Goal: Leave review/rating: Leave review/rating

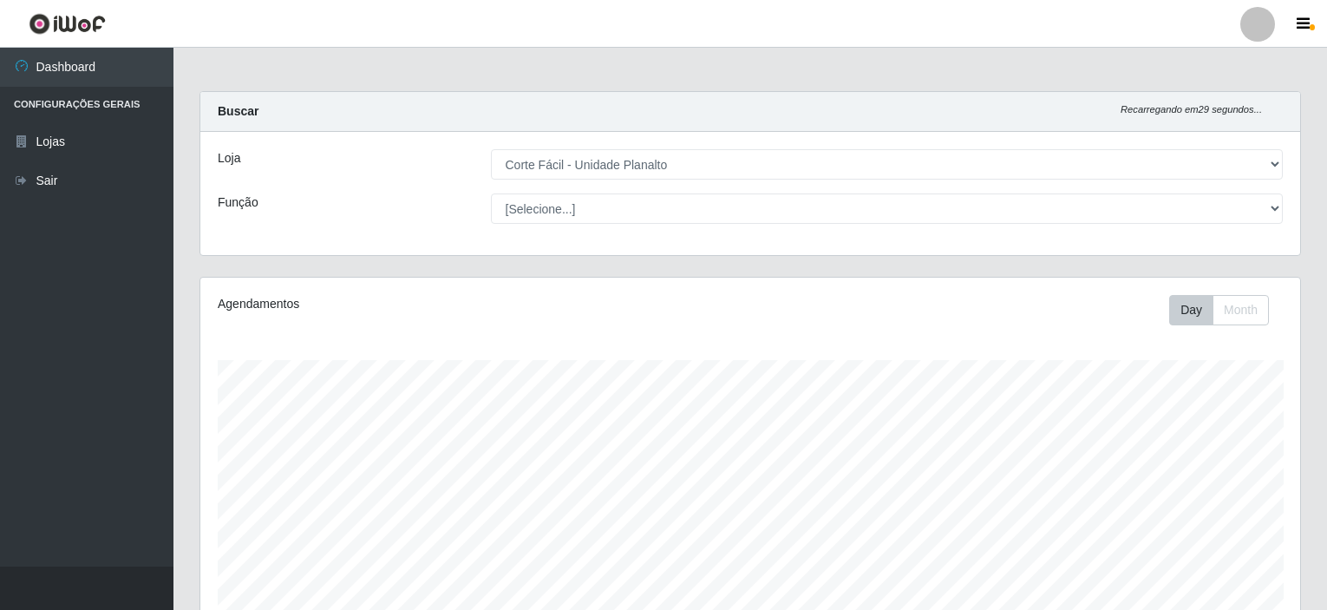
select select "202"
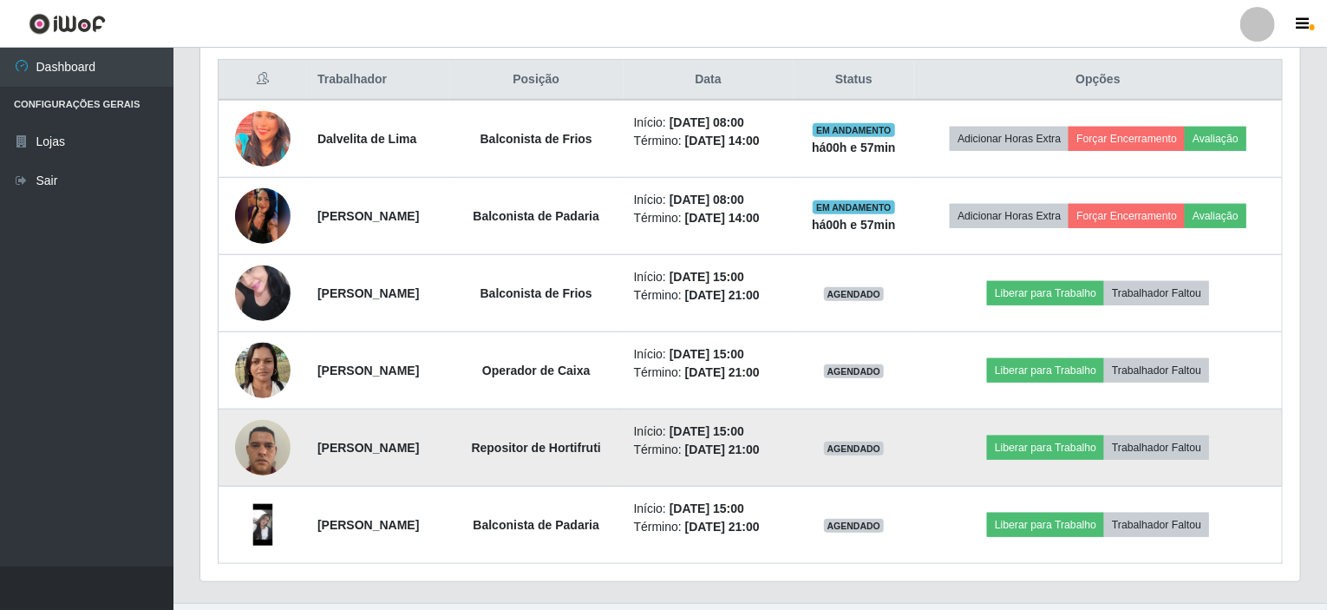
scroll to position [664, 0]
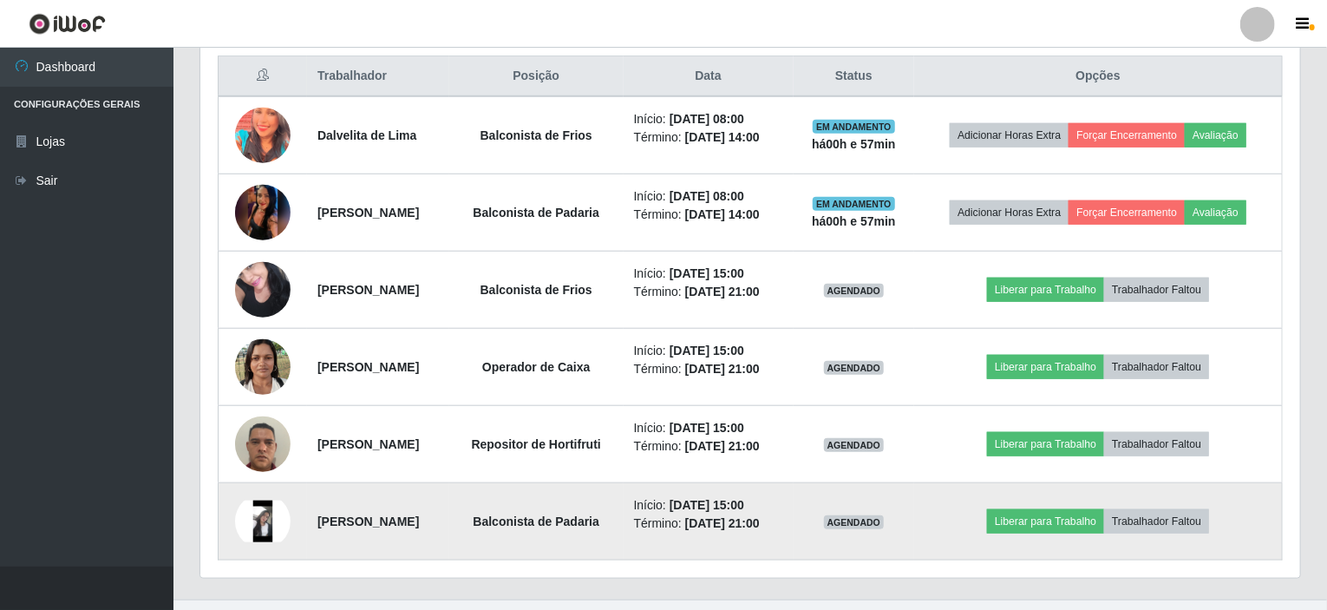
click at [255, 516] on img at bounding box center [263, 522] width 56 height 42
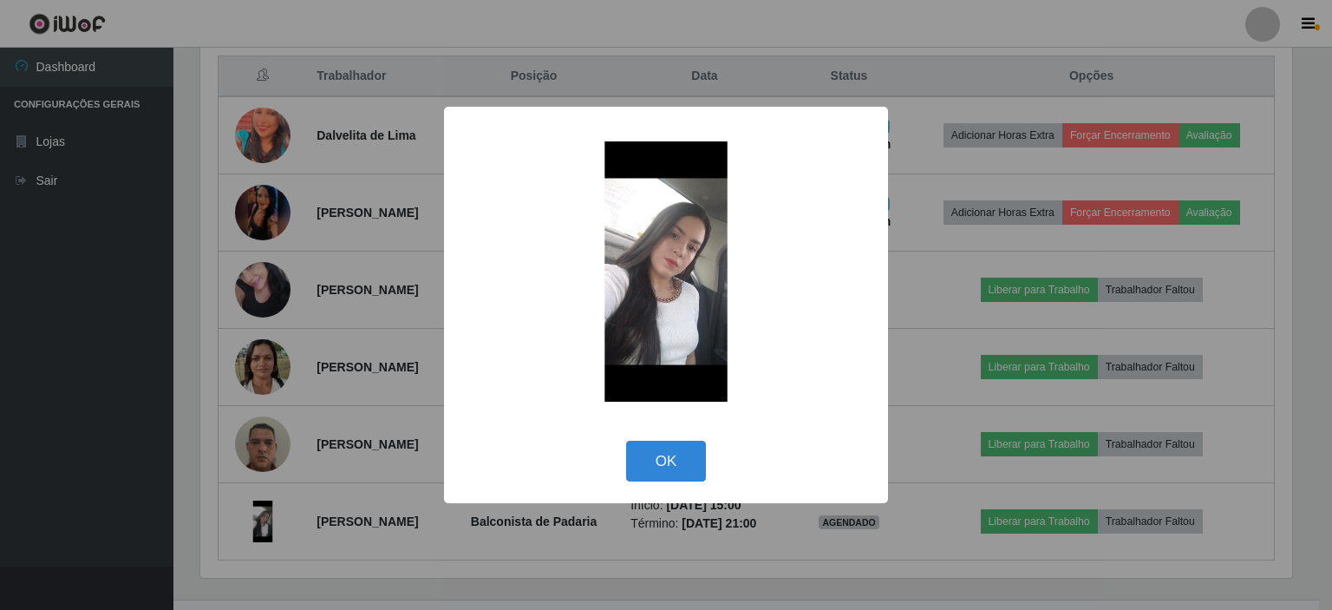
click at [272, 293] on div "× OK Cancel" at bounding box center [666, 305] width 1332 height 610
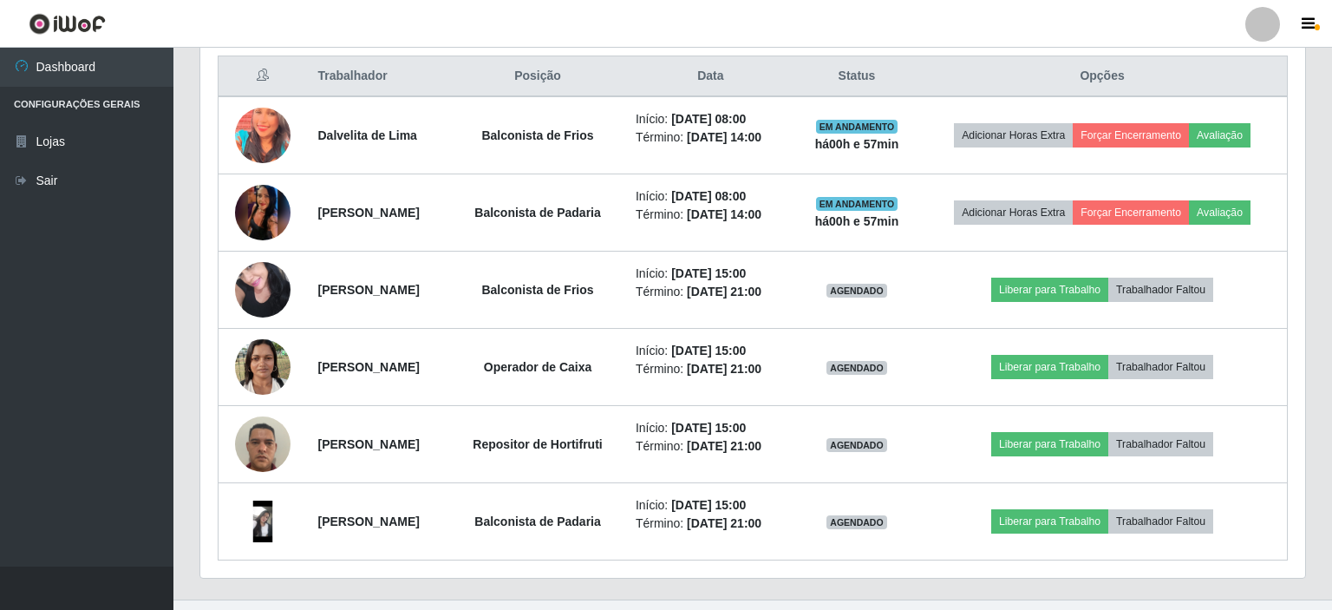
scroll to position [360, 1100]
click at [272, 293] on img at bounding box center [263, 289] width 56 height 74
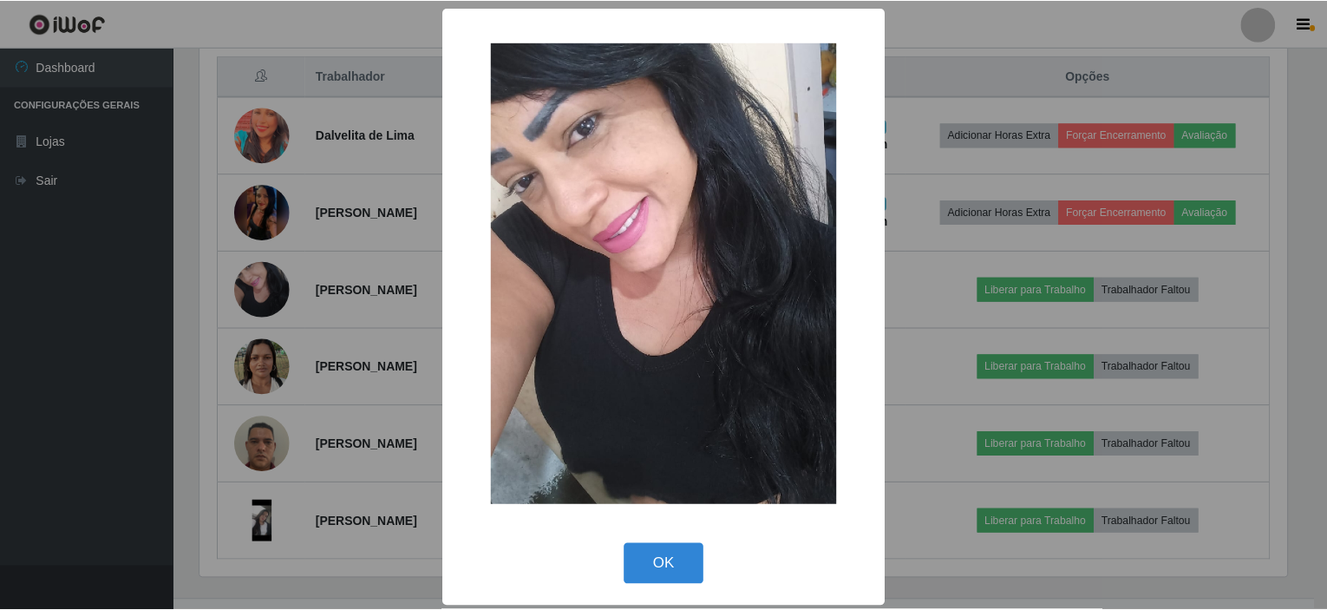
scroll to position [360, 1093]
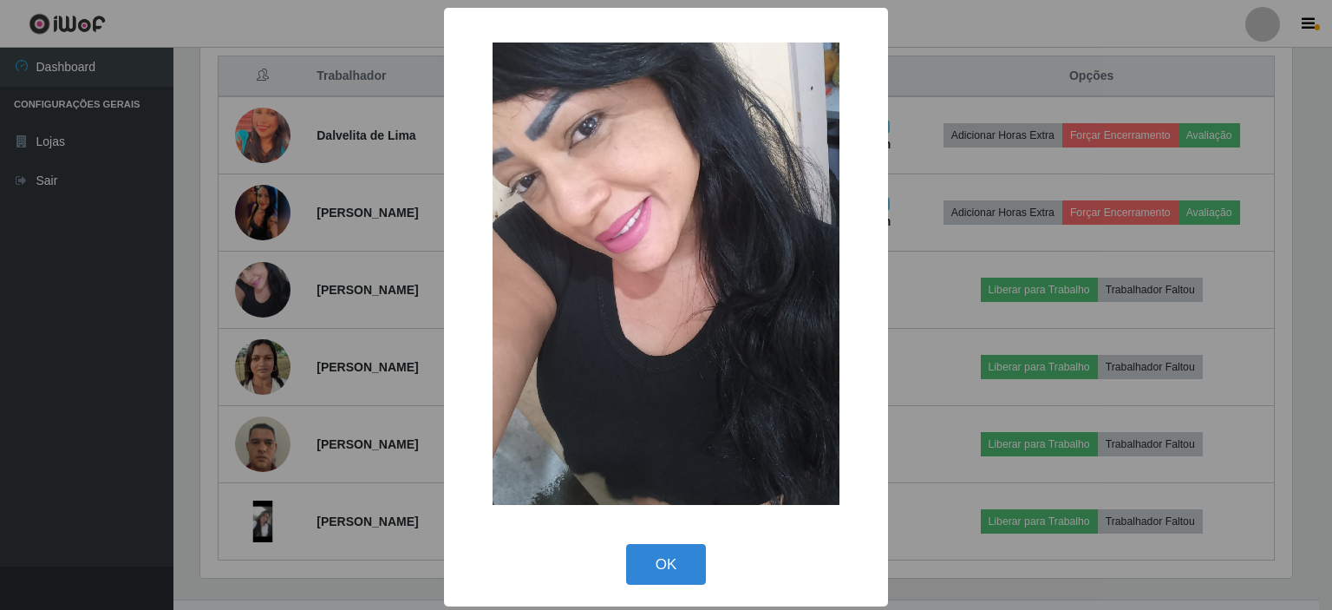
click at [659, 564] on button "OK" at bounding box center [666, 564] width 81 height 41
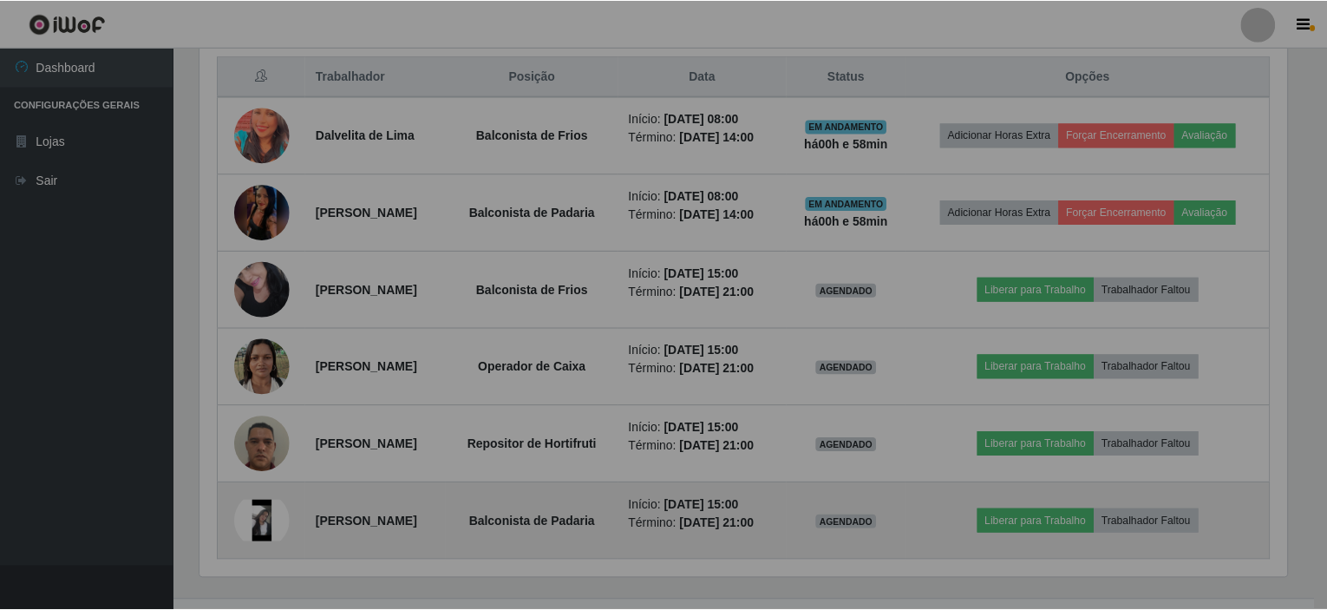
scroll to position [360, 1100]
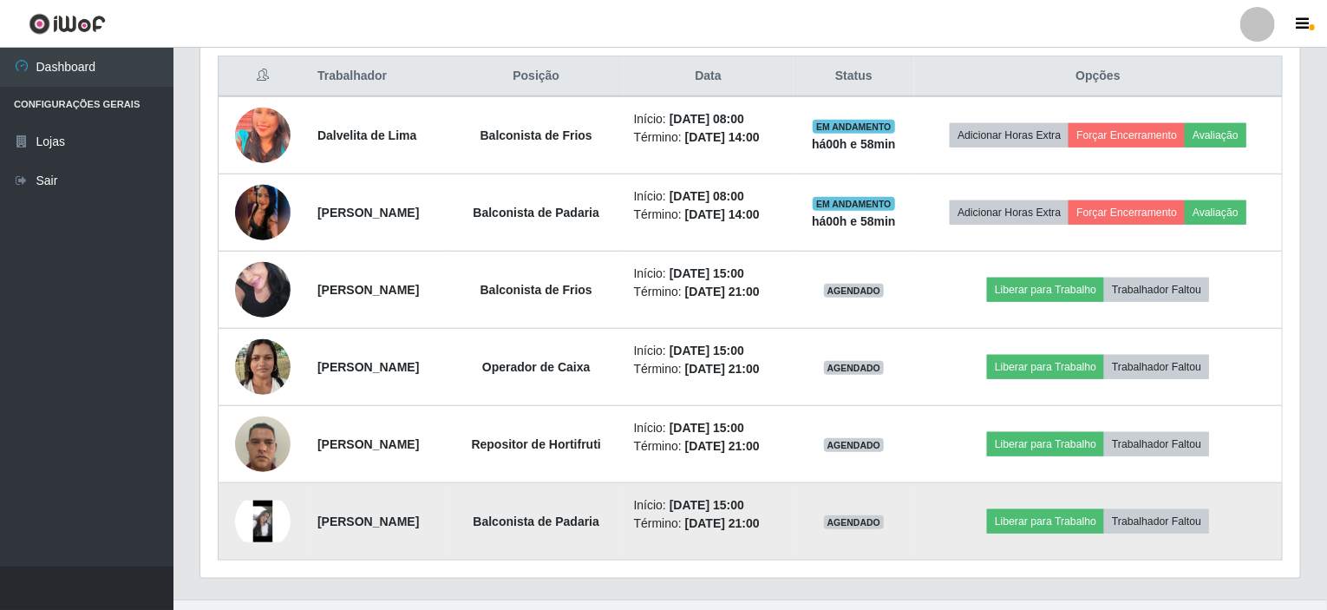
click at [253, 523] on img at bounding box center [263, 522] width 56 height 42
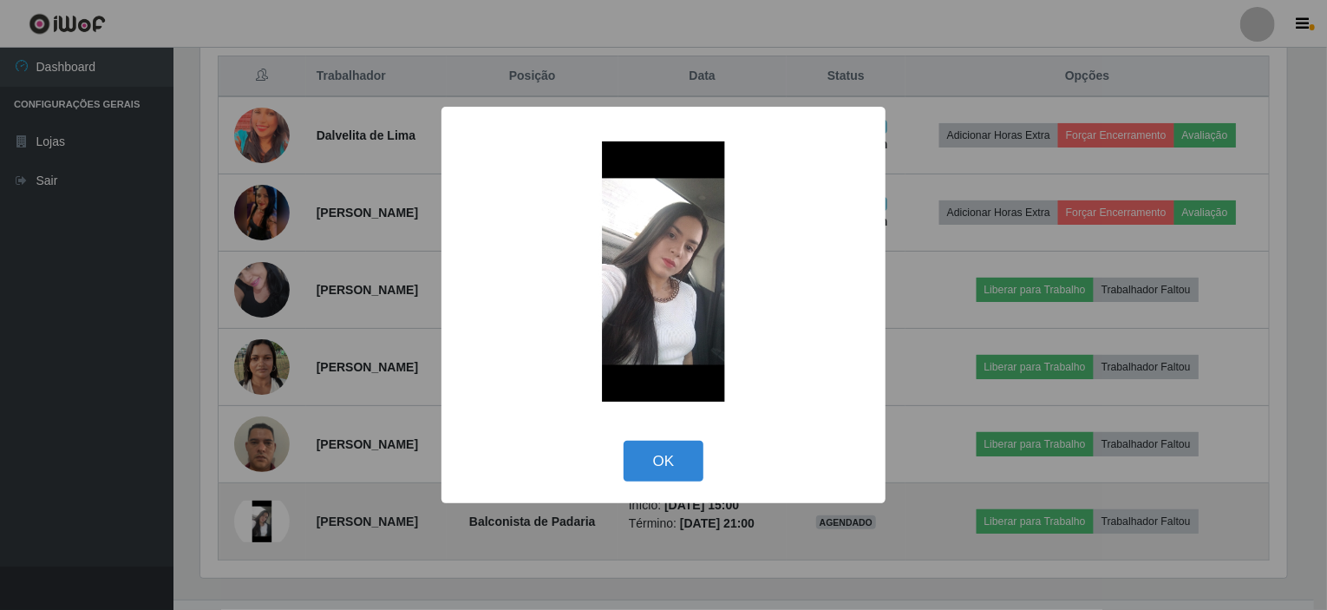
scroll to position [360, 1093]
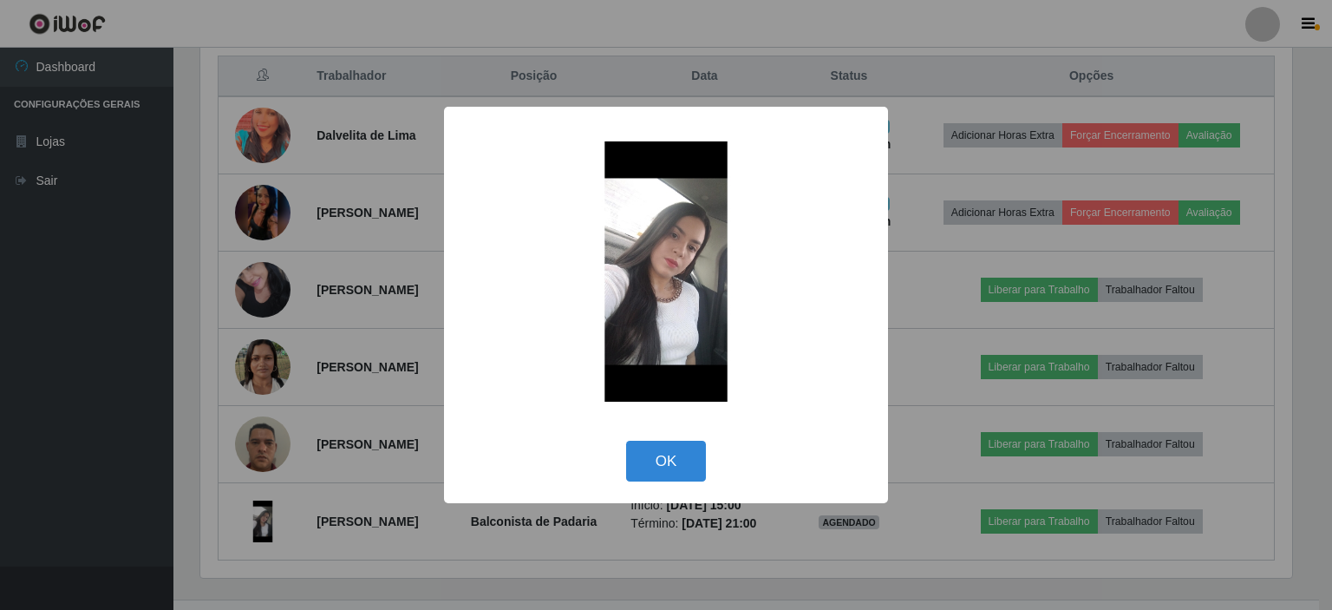
click at [688, 291] on img at bounding box center [666, 271] width 347 height 260
click at [677, 458] on button "OK" at bounding box center [666, 461] width 81 height 41
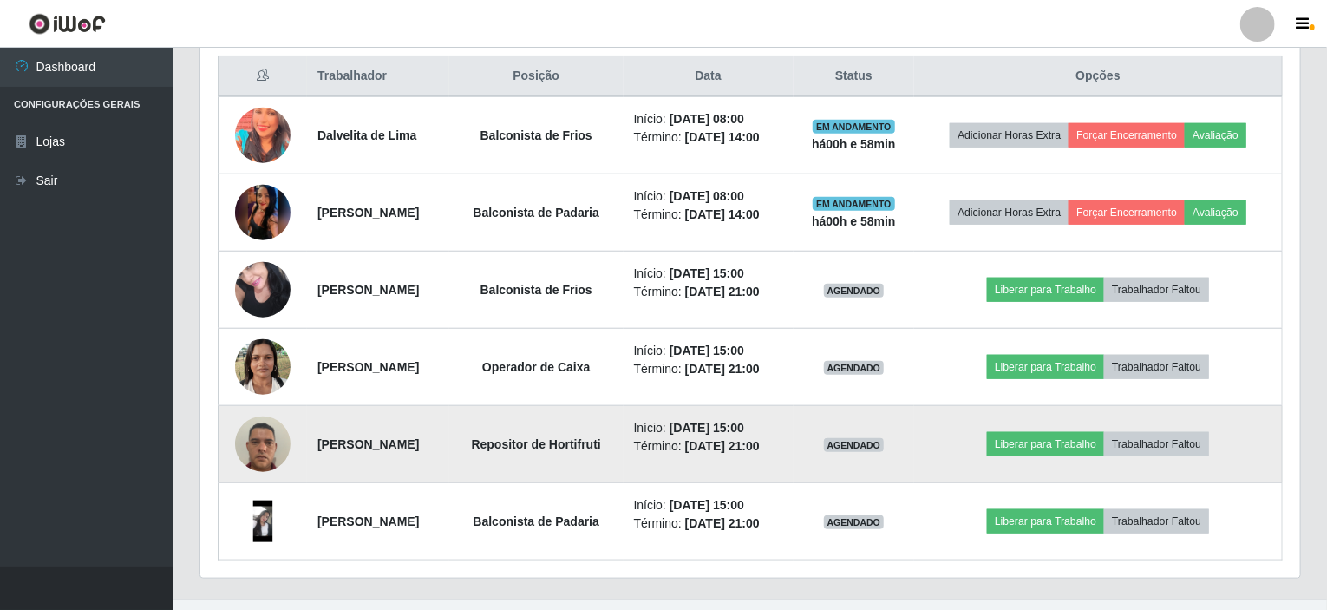
scroll to position [360, 1100]
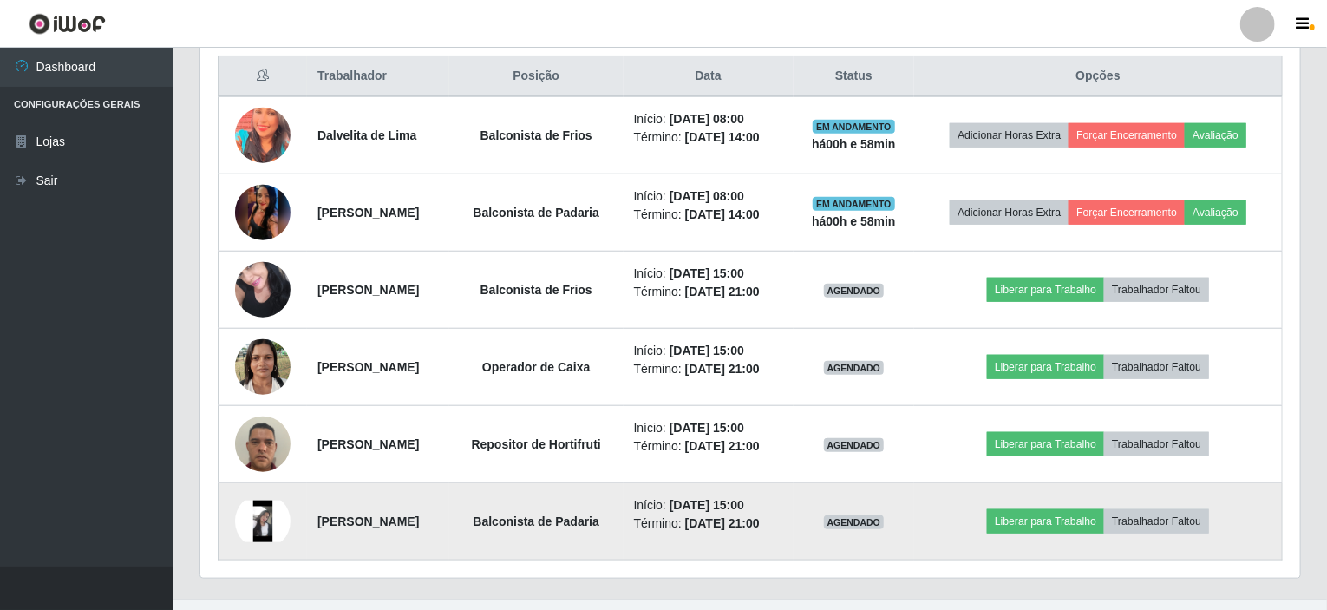
click at [260, 516] on img at bounding box center [263, 522] width 56 height 42
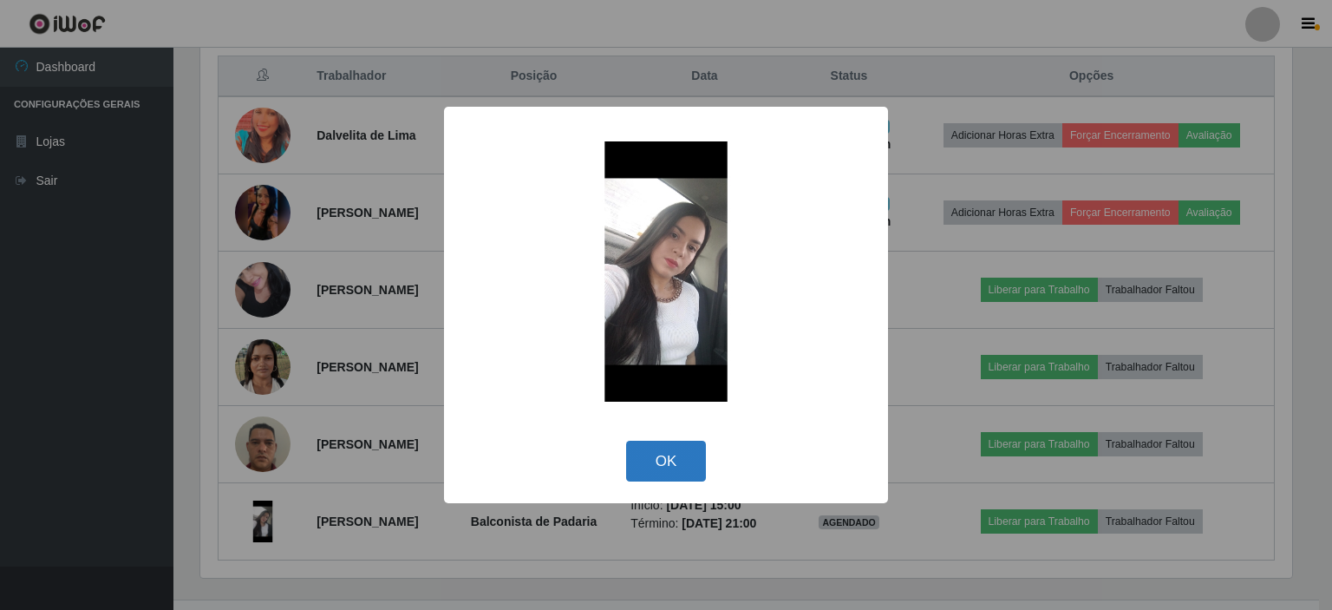
click at [680, 464] on button "OK" at bounding box center [666, 461] width 81 height 41
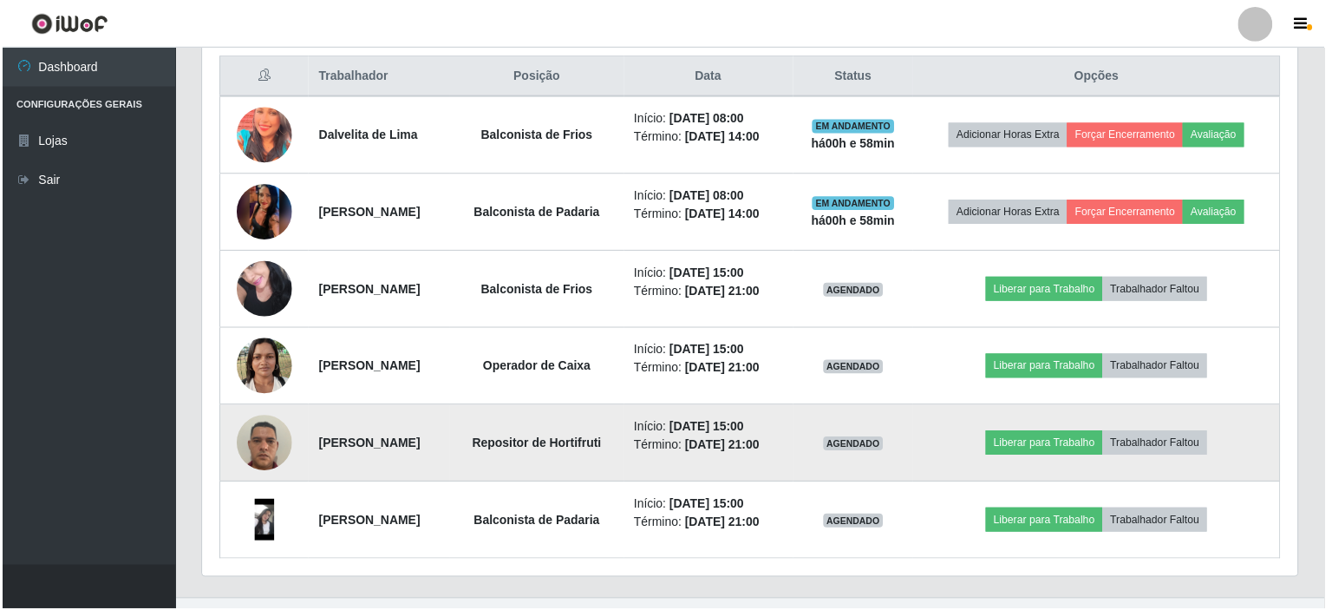
scroll to position [360, 1100]
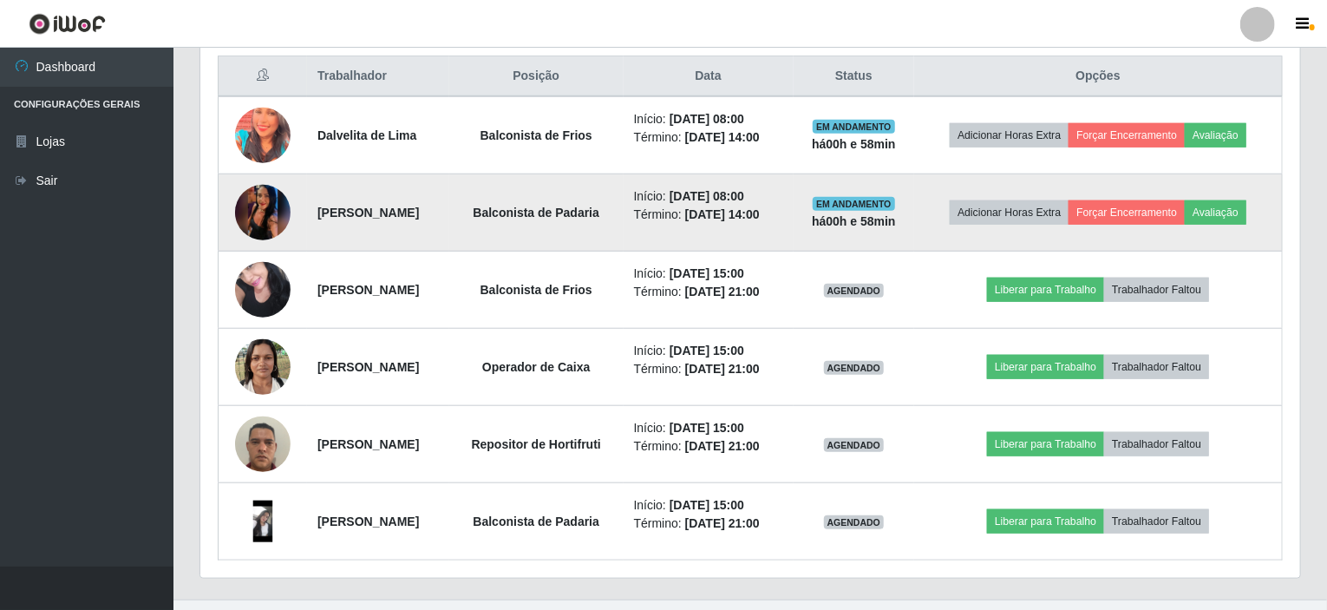
click at [259, 211] on img at bounding box center [263, 212] width 56 height 123
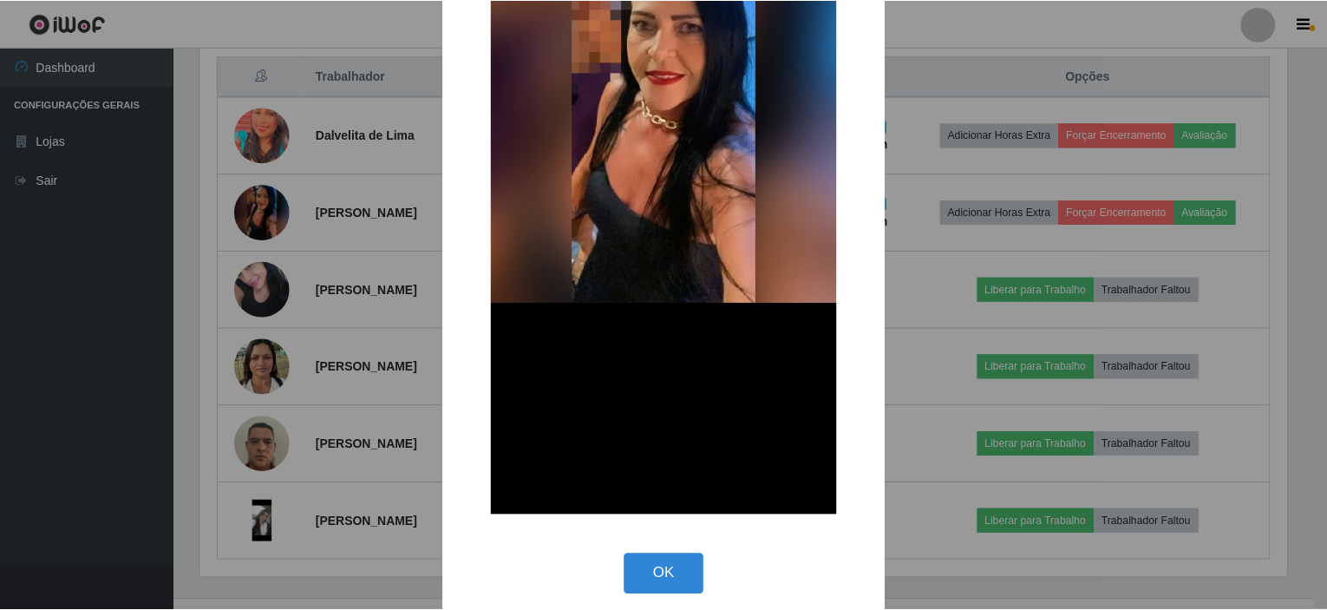
scroll to position [312, 0]
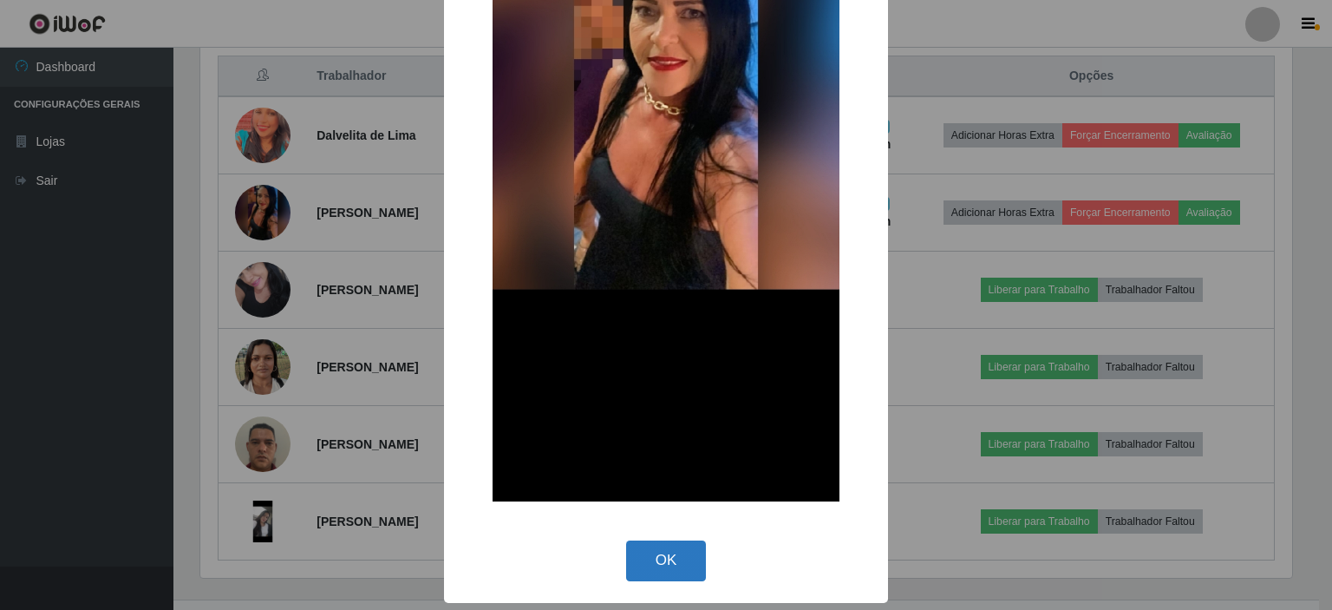
click at [671, 560] on button "OK" at bounding box center [666, 560] width 81 height 41
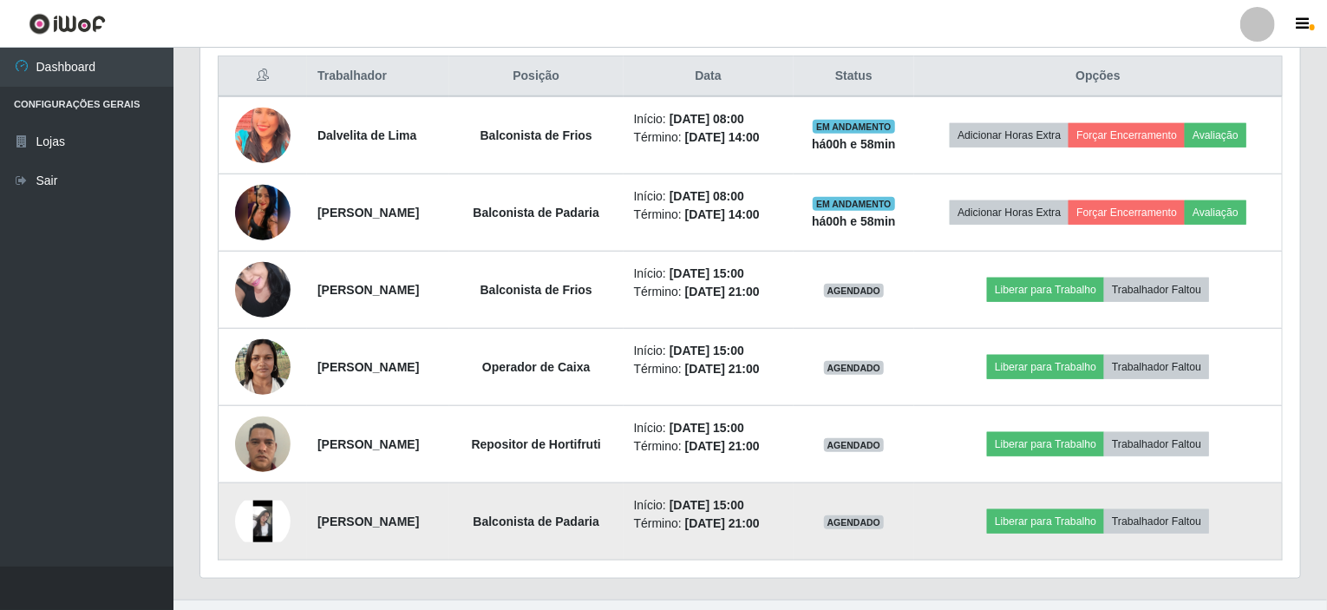
scroll to position [360, 1100]
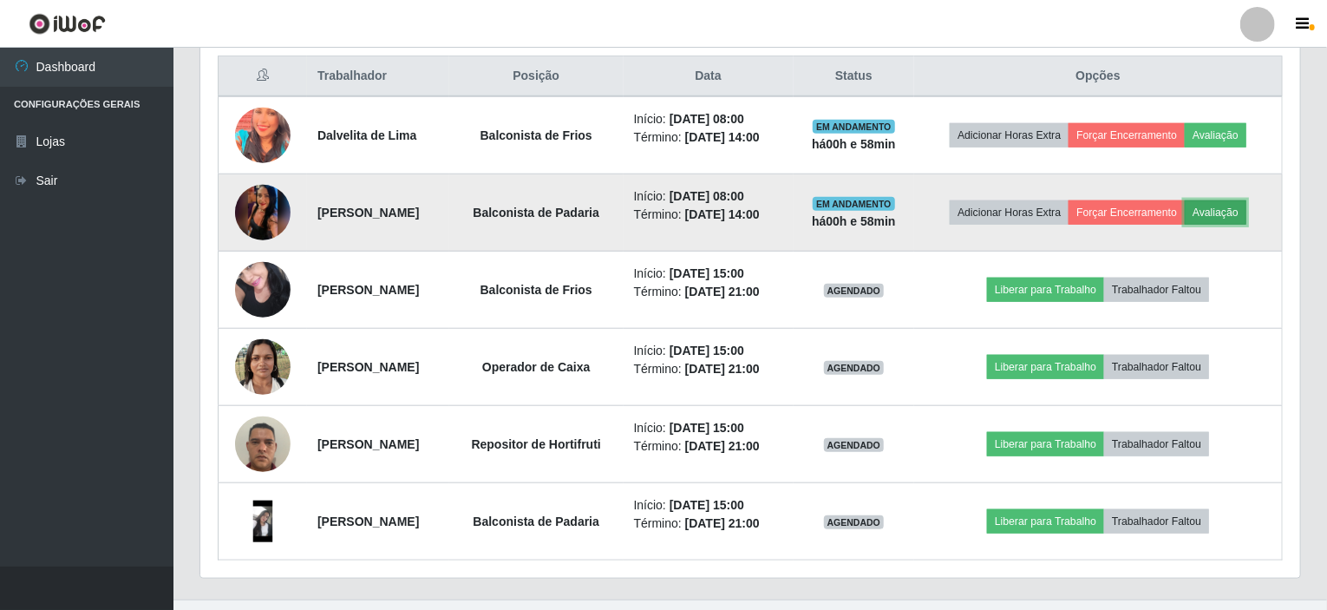
click at [1230, 204] on button "Avaliação" at bounding box center [1216, 212] width 62 height 24
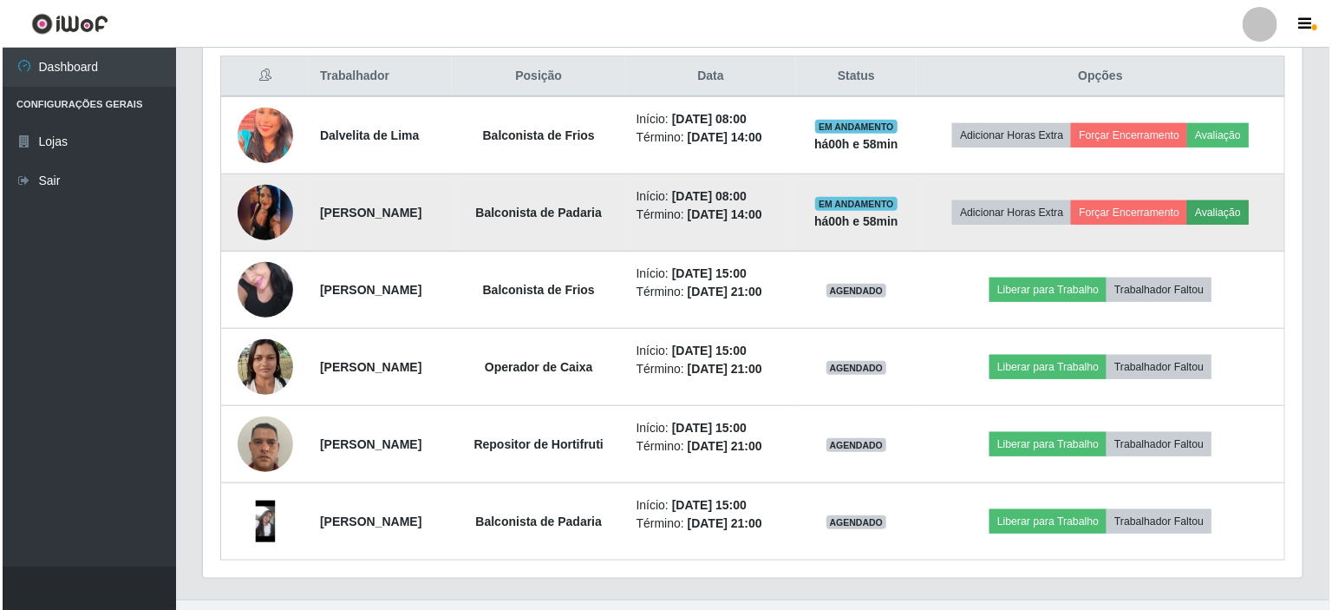
scroll to position [360, 1093]
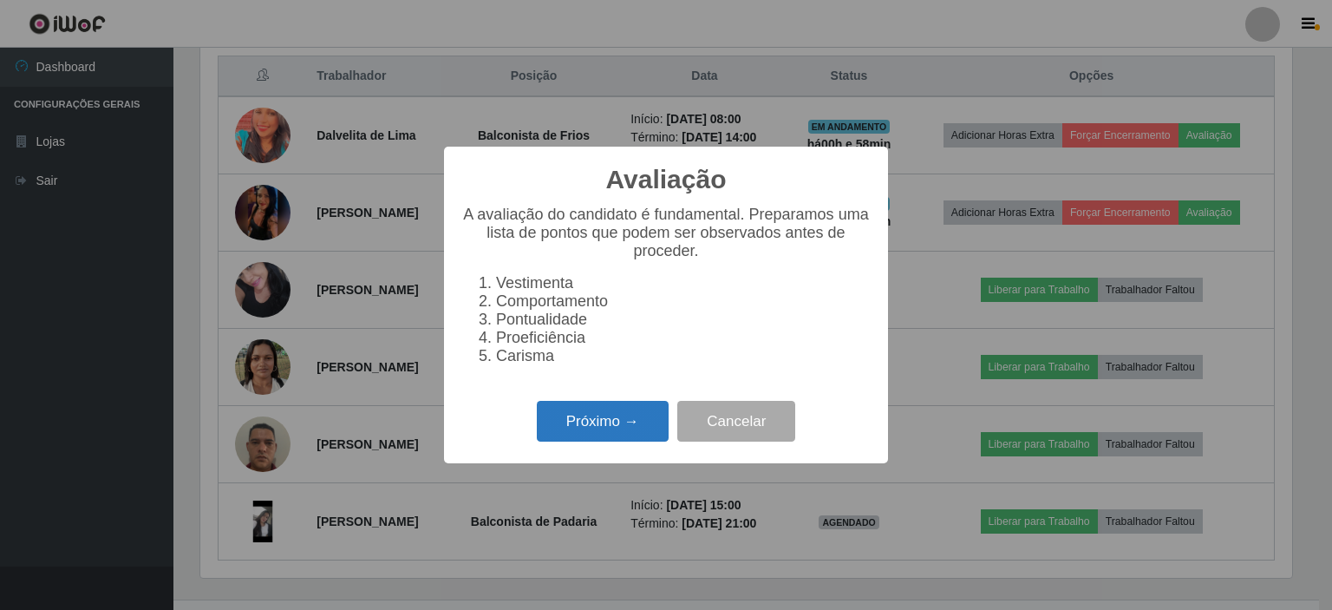
click at [598, 434] on button "Próximo →" at bounding box center [603, 421] width 132 height 41
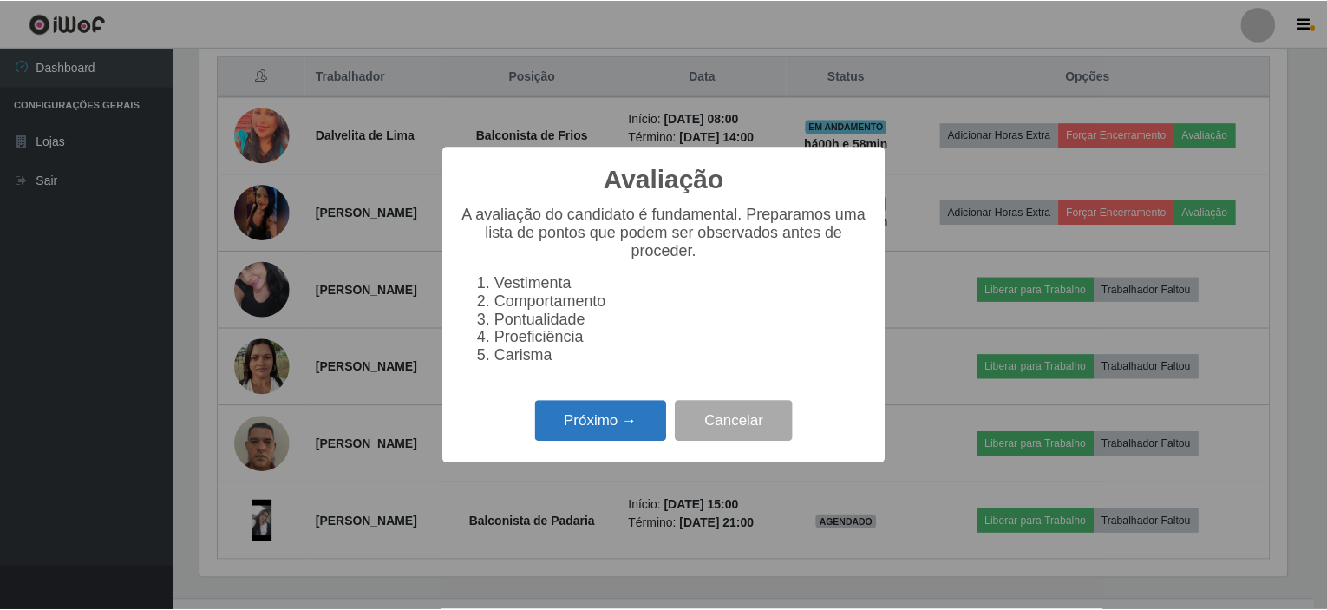
scroll to position [867126, 866393]
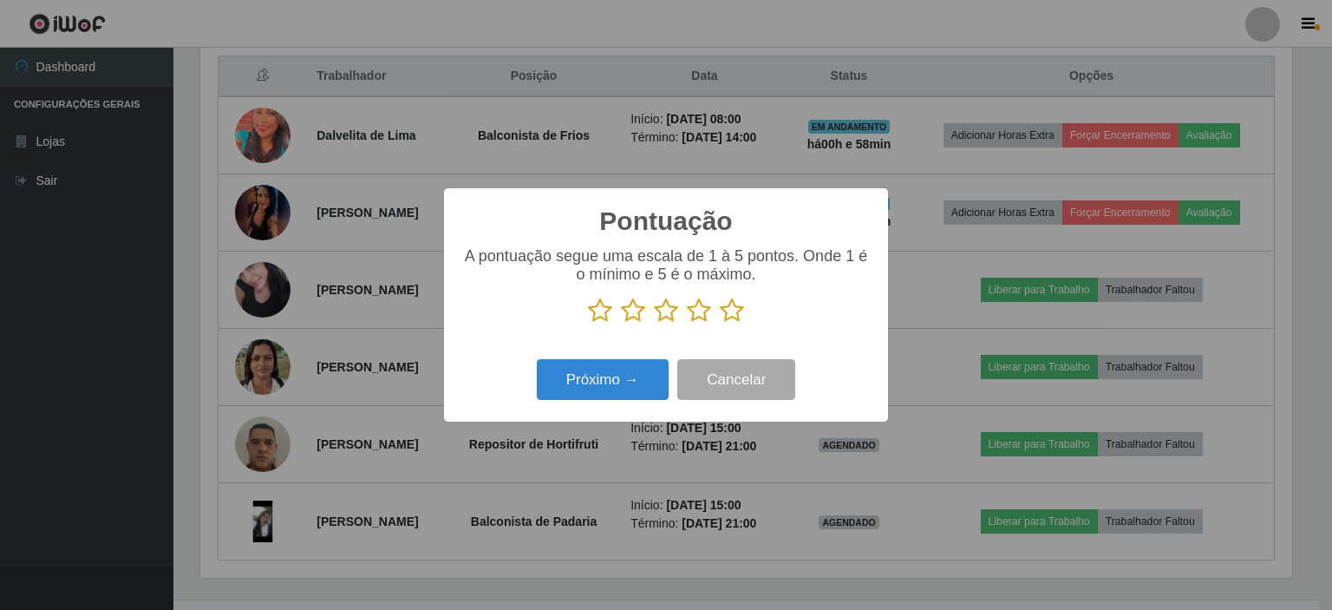
click at [607, 315] on icon at bounding box center [600, 311] width 24 height 26
click at [588, 324] on input "radio" at bounding box center [588, 324] width 0 height 0
click at [751, 367] on button "Cancelar" at bounding box center [737, 379] width 118 height 41
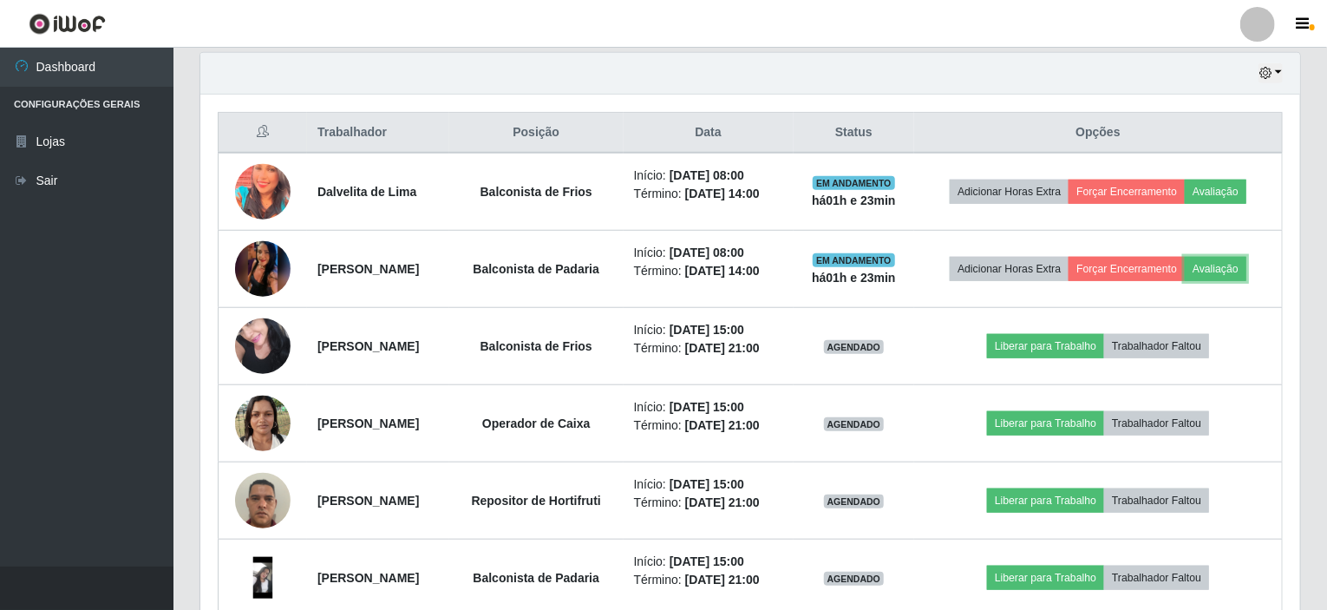
scroll to position [577, 0]
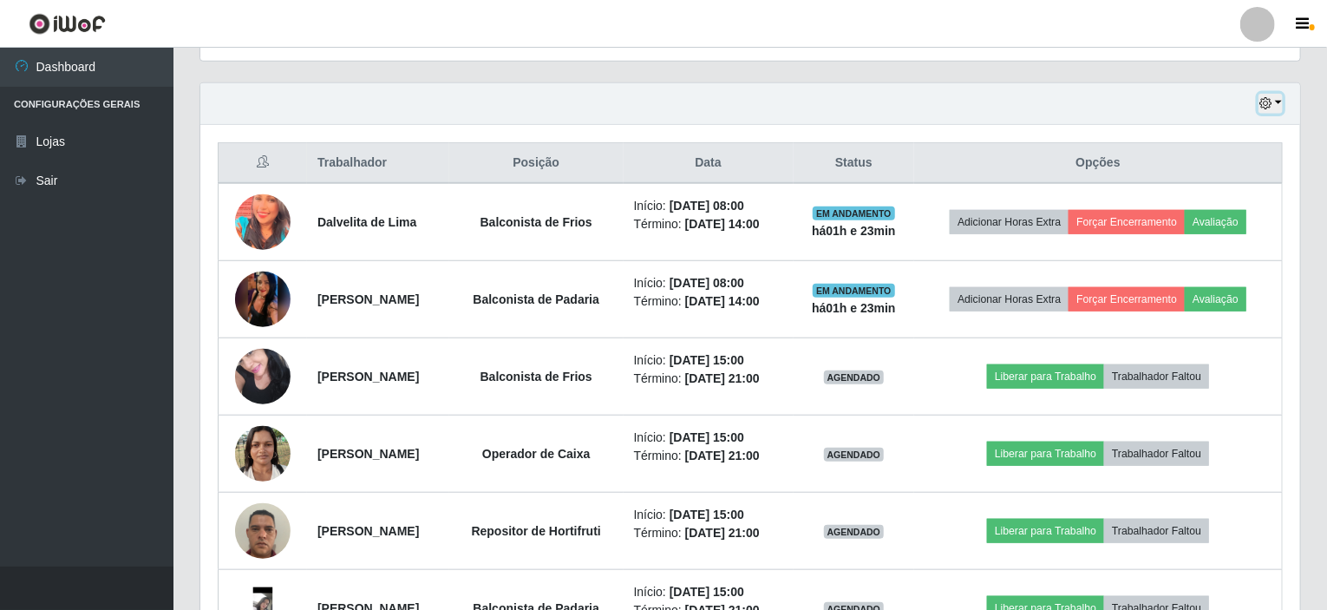
click at [1277, 94] on button "button" at bounding box center [1271, 104] width 24 height 20
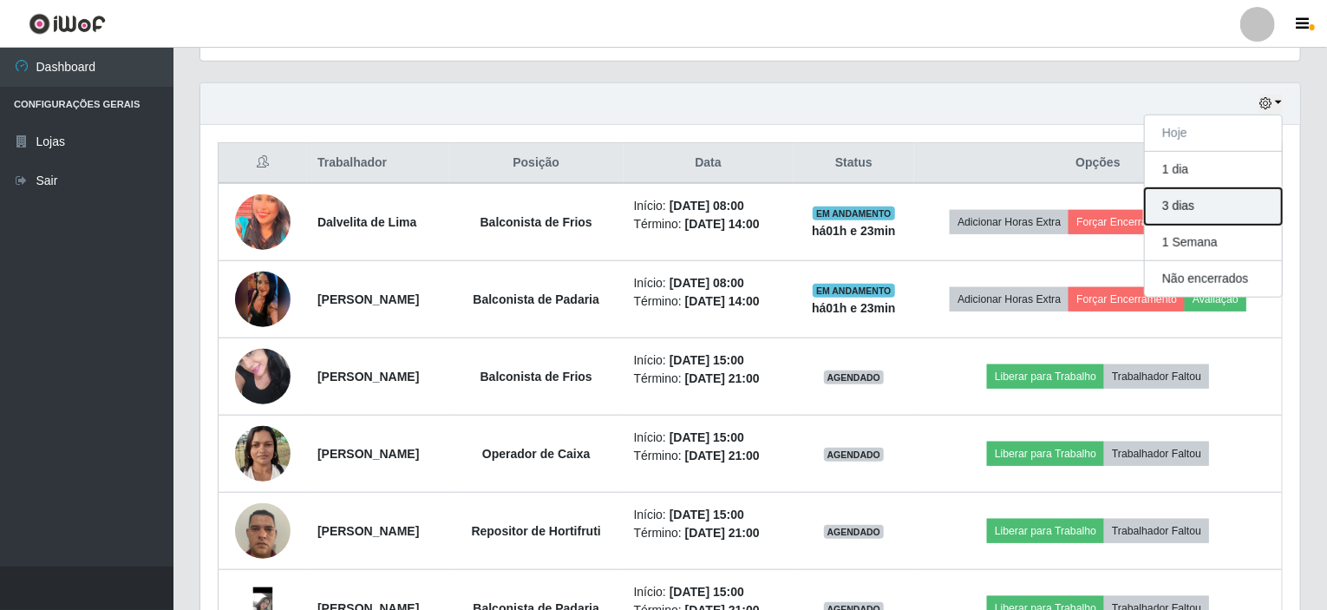
click at [1190, 212] on button "3 dias" at bounding box center [1213, 206] width 137 height 36
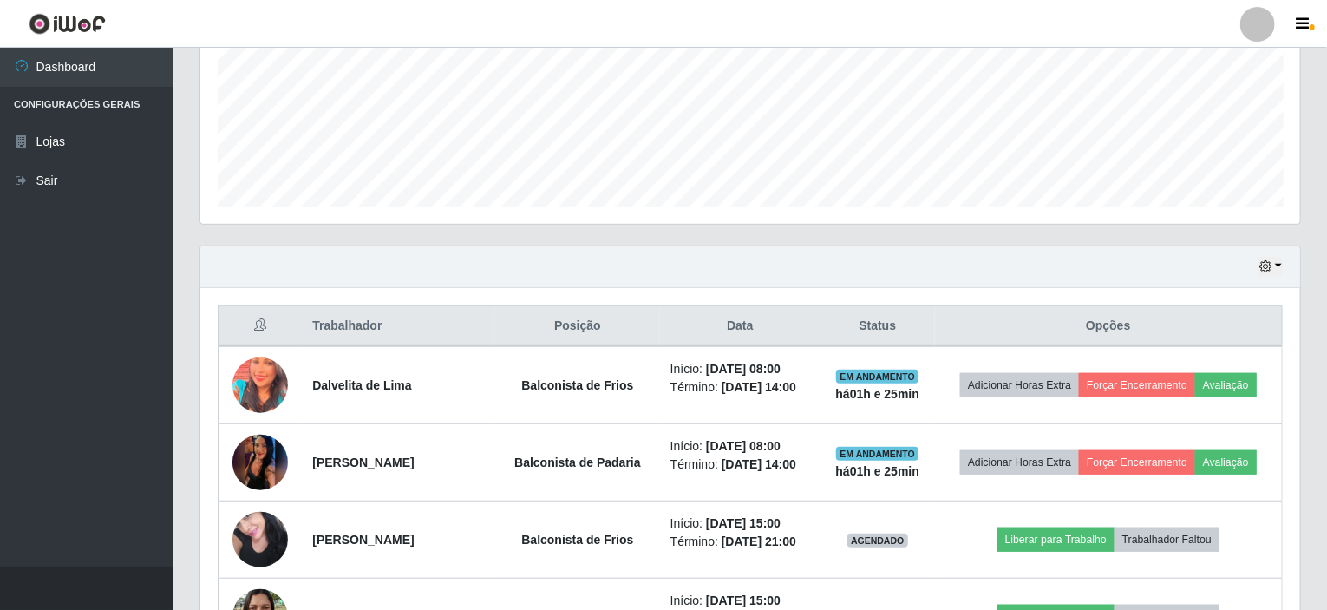
scroll to position [413, 0]
click at [1280, 259] on button "button" at bounding box center [1271, 268] width 24 height 20
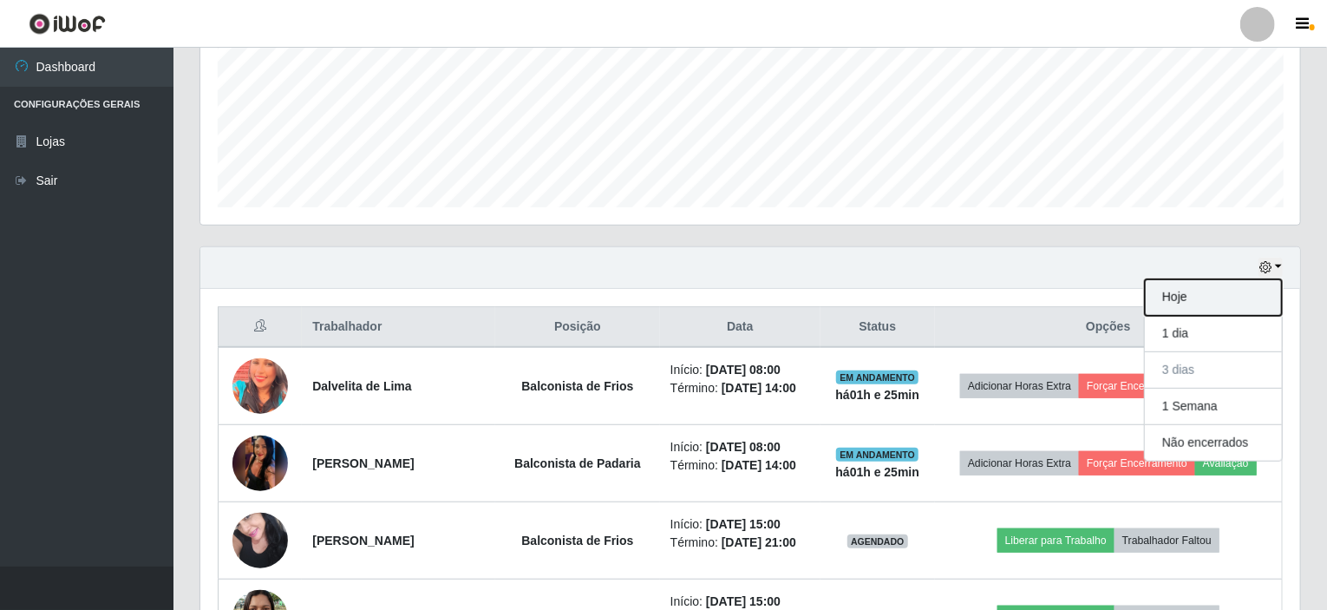
click at [1183, 298] on button "Hoje" at bounding box center [1213, 297] width 137 height 36
